Goal: Share content: Share content

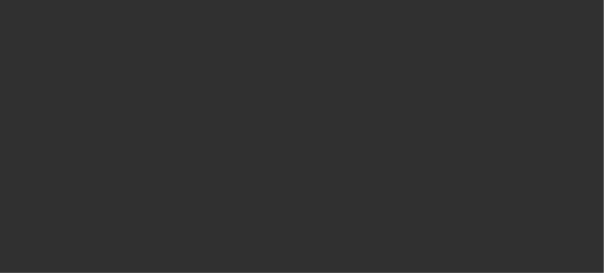
select select "10"
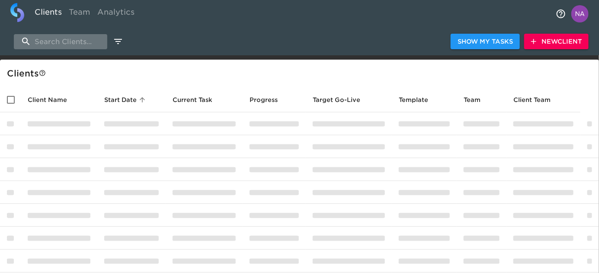
click at [64, 41] on input "search" at bounding box center [60, 41] width 93 height 15
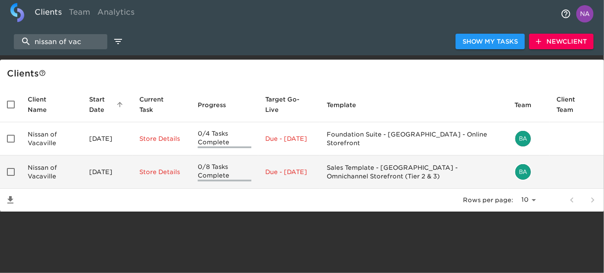
type input "nissan of vac"
click at [303, 170] on p "Due - Oct 12, 2025" at bounding box center [289, 172] width 48 height 9
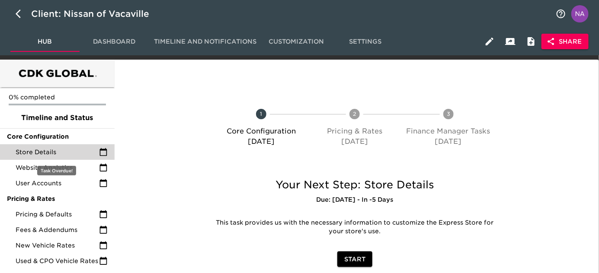
click at [51, 152] on span "Store Details" at bounding box center [57, 152] width 83 height 9
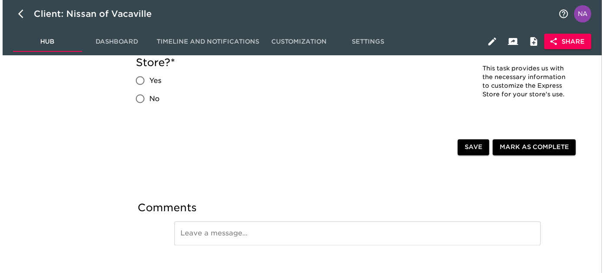
scroll to position [1904, 0]
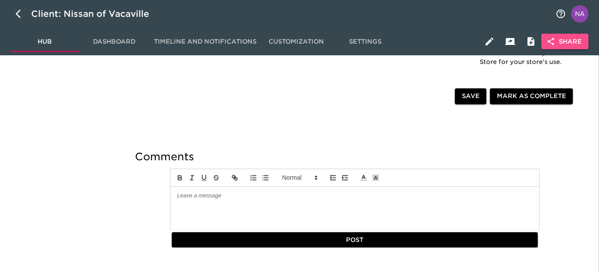
click at [572, 36] on span "Share" at bounding box center [565, 41] width 33 height 11
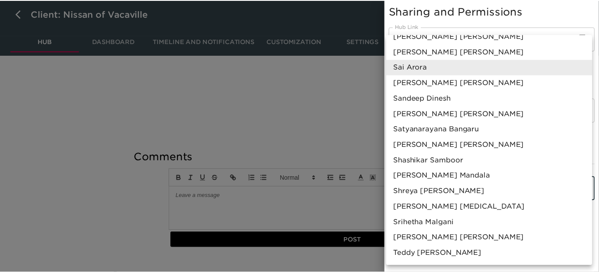
scroll to position [523, 0]
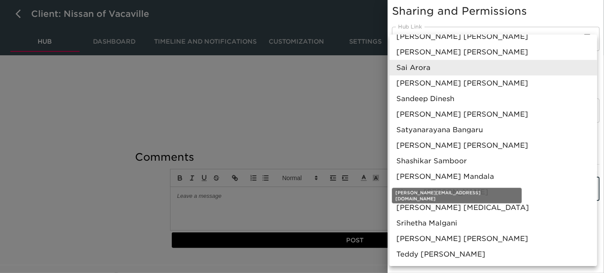
click at [440, 178] on span "Shresta Mandala" at bounding box center [445, 177] width 98 height 10
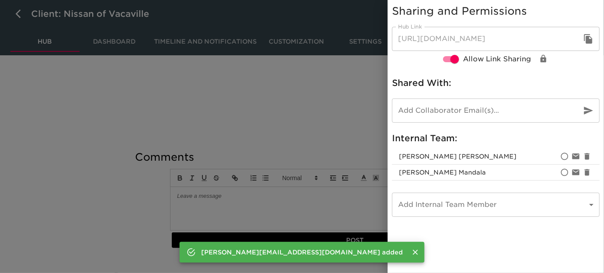
click at [250, 152] on div at bounding box center [302, 136] width 604 height 273
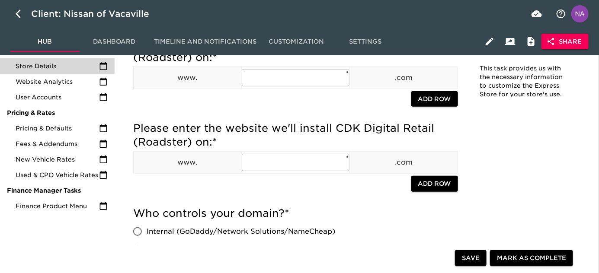
scroll to position [0, 0]
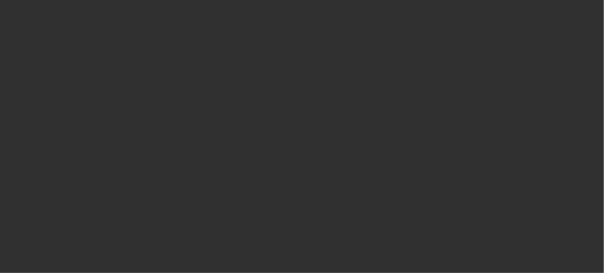
select select "10"
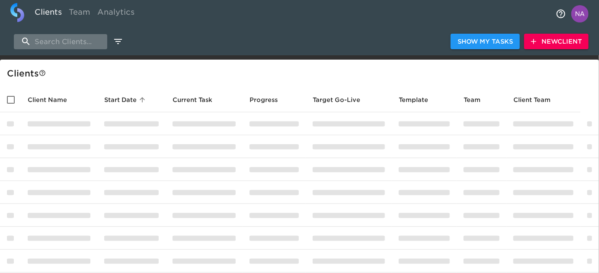
click at [69, 41] on input "search" at bounding box center [60, 41] width 93 height 15
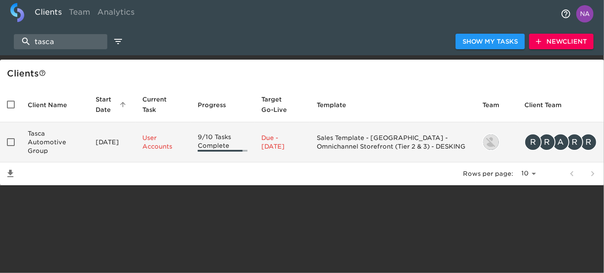
type input "tasca"
click at [69, 139] on td "Tasca Automotive Group" at bounding box center [55, 142] width 68 height 40
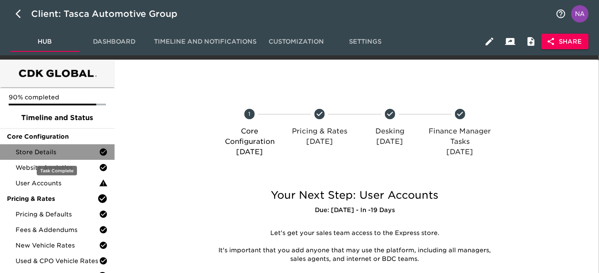
click at [46, 155] on span "Store Details" at bounding box center [57, 152] width 83 height 9
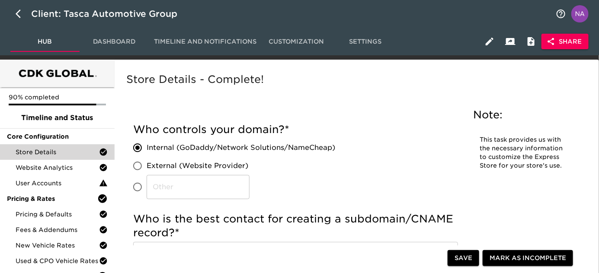
click at [550, 109] on h5 "Note:" at bounding box center [523, 115] width 98 height 14
